Goal: Task Accomplishment & Management: Manage account settings

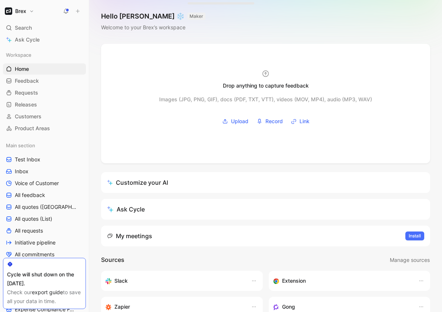
click at [28, 12] on button "Brex" at bounding box center [19, 11] width 33 height 10
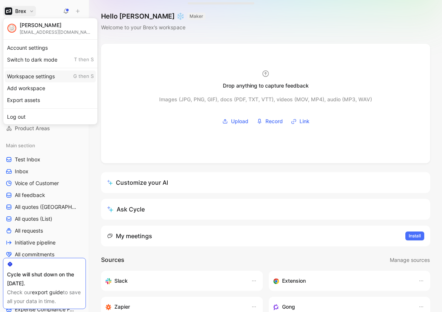
click at [30, 80] on div "Workspace settings G then S" at bounding box center [50, 76] width 91 height 12
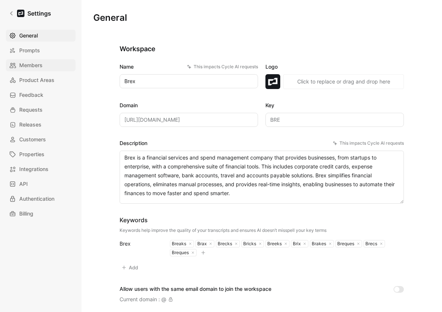
click at [36, 64] on span "Members" at bounding box center [30, 65] width 23 height 9
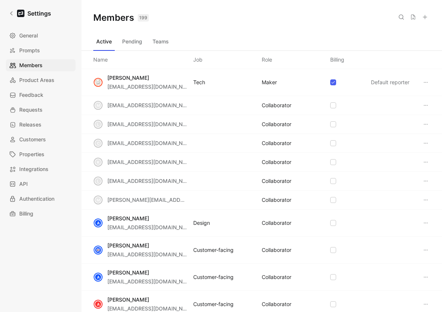
click at [425, 16] on use at bounding box center [426, 17] width 4 height 4
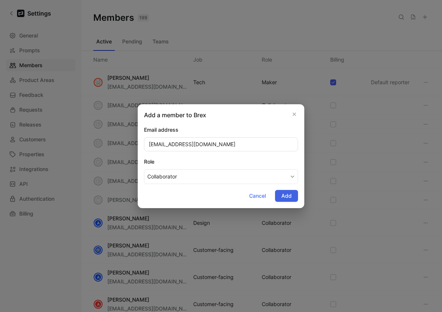
type input "[EMAIL_ADDRESS][DOMAIN_NAME]"
click at [294, 198] on button "Add" at bounding box center [286, 196] width 23 height 12
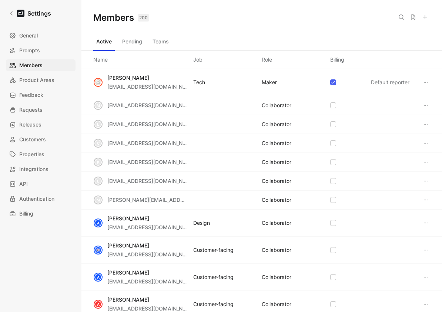
click at [159, 40] on button "Teams" at bounding box center [161, 42] width 22 height 12
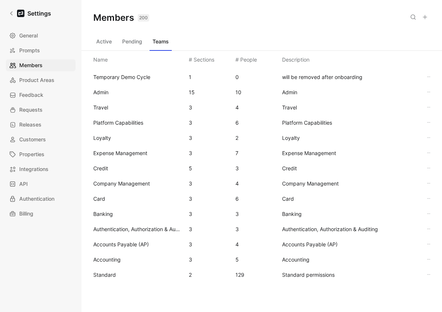
click at [112, 273] on span "Standard" at bounding box center [104, 274] width 23 height 6
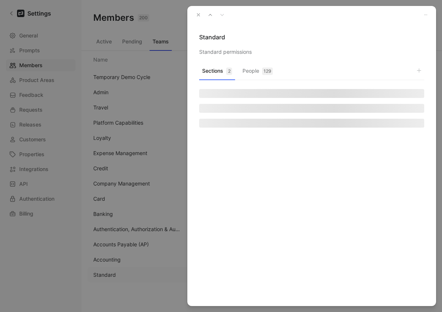
click at [265, 72] on div "129" at bounding box center [267, 70] width 11 height 7
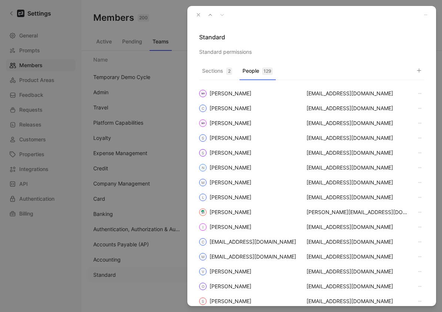
click at [425, 71] on div "Sections 2 People 129 [PERSON_NAME] [EMAIL_ADDRESS][DOMAIN_NAME] C [PERSON_NAME…" at bounding box center [311, 185] width 249 height 242
click at [421, 70] on use "button" at bounding box center [420, 71] width 4 height 4
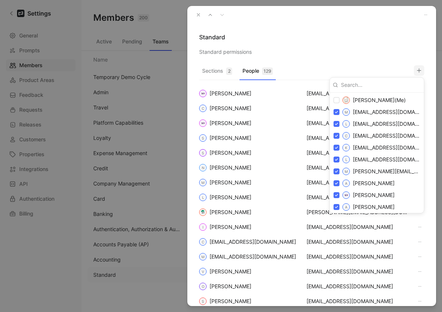
click at [376, 84] on input at bounding box center [379, 85] width 83 height 12
paste input "[EMAIL_ADDRESS][DOMAIN_NAME]"
type input "[EMAIL_ADDRESS][DOMAIN_NAME]"
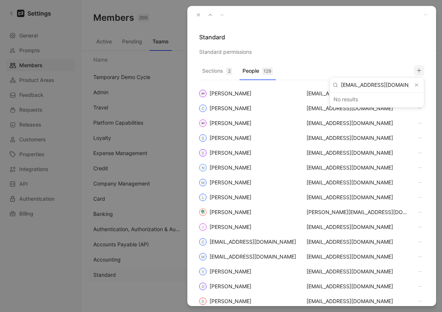
click at [417, 83] on icon "Clear input" at bounding box center [416, 84] width 5 height 5
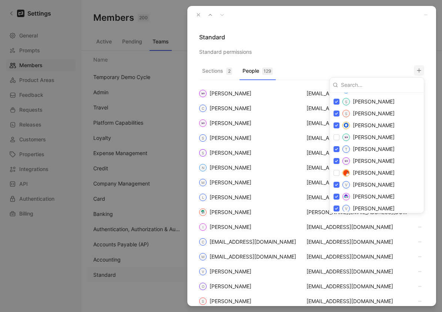
scroll to position [1710, 0]
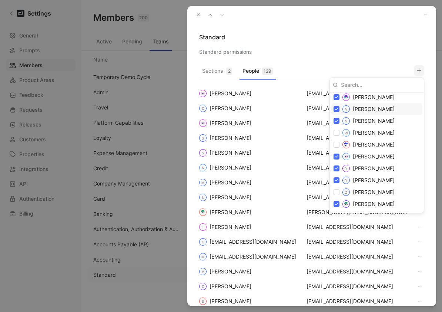
drag, startPoint x: 326, startPoint y: 29, endPoint x: 296, endPoint y: 19, distance: 31.5
click at [323, 27] on div at bounding box center [221, 156] width 442 height 312
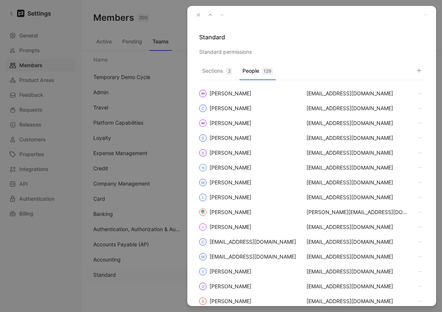
drag, startPoint x: 200, startPoint y: 15, endPoint x: 180, endPoint y: 16, distance: 20.0
click at [200, 15] on icon "button" at bounding box center [198, 14] width 5 height 5
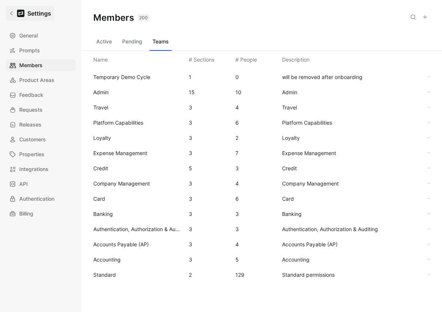
click at [9, 14] on icon at bounding box center [11, 13] width 5 height 5
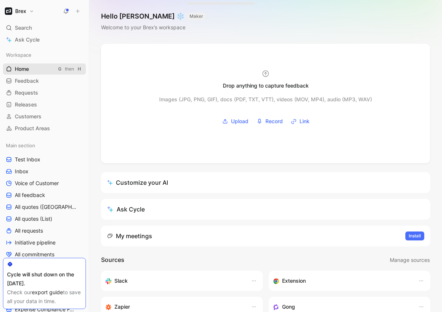
click at [28, 72] on span "Home" at bounding box center [22, 68] width 14 height 7
